Goal: Communication & Community: Answer question/provide support

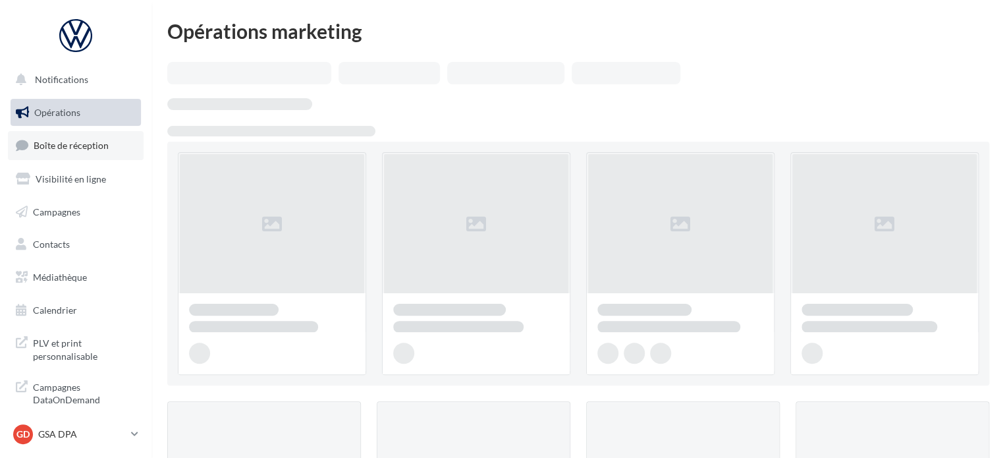
click at [80, 147] on span "Boîte de réception" at bounding box center [71, 145] width 75 height 11
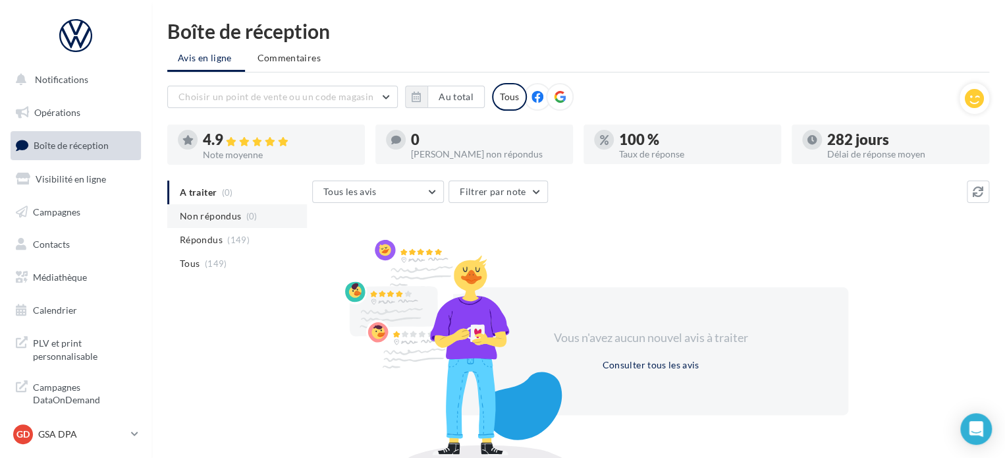
click at [224, 216] on span "Non répondus" at bounding box center [210, 215] width 61 height 13
